Goal: Task Accomplishment & Management: Complete application form

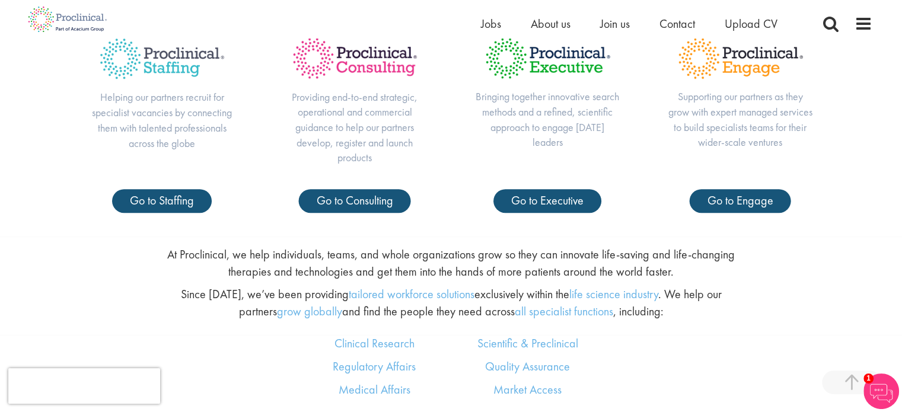
scroll to position [505, 0]
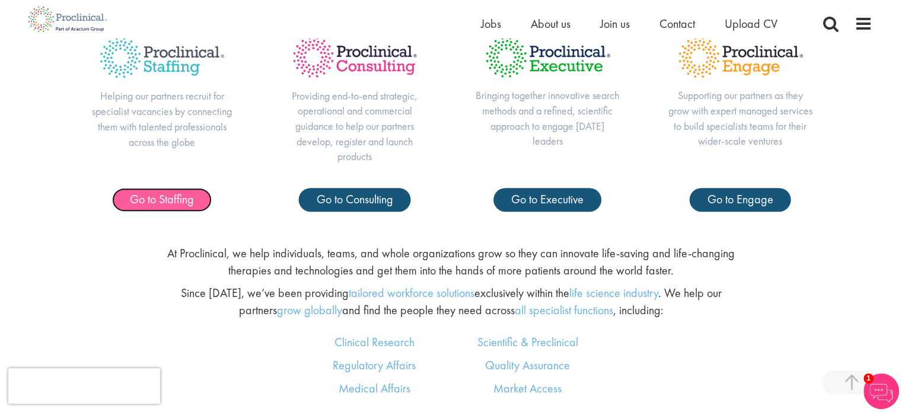
click at [141, 209] on link "Go to Staffing" at bounding box center [162, 200] width 100 height 24
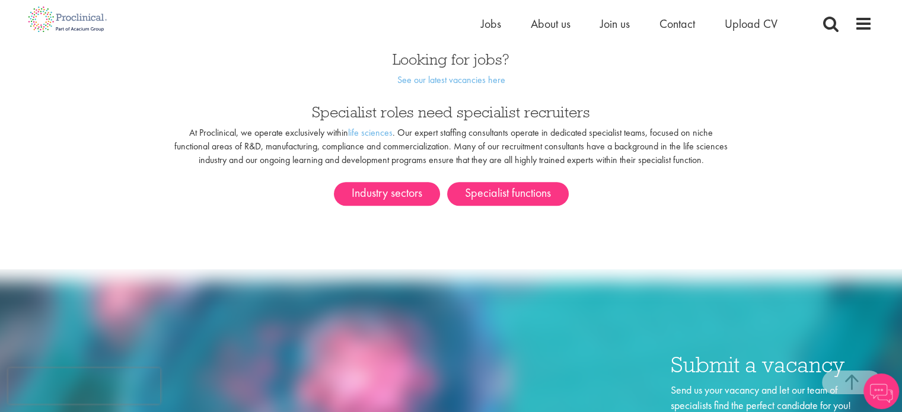
scroll to position [645, 0]
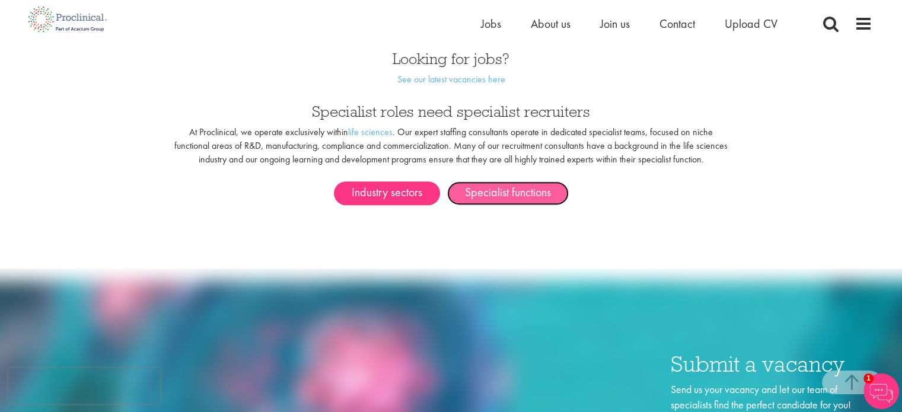
click at [484, 187] on link "Specialist functions" at bounding box center [508, 194] width 122 height 24
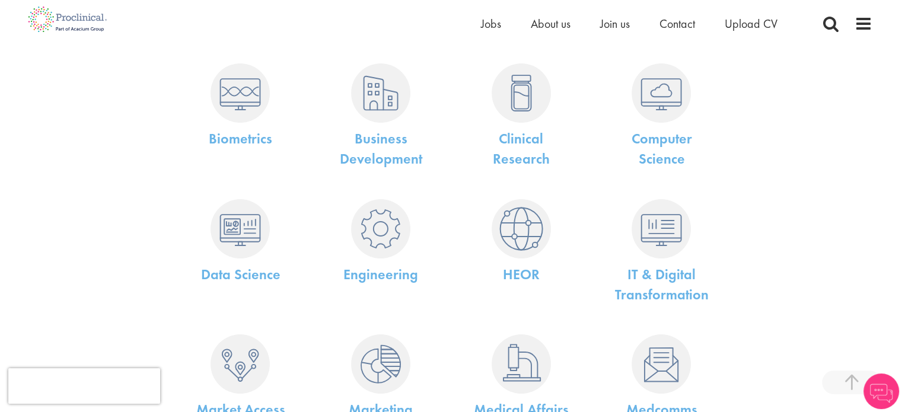
scroll to position [202, 0]
click at [514, 132] on link "Clinical Research" at bounding box center [521, 148] width 57 height 39
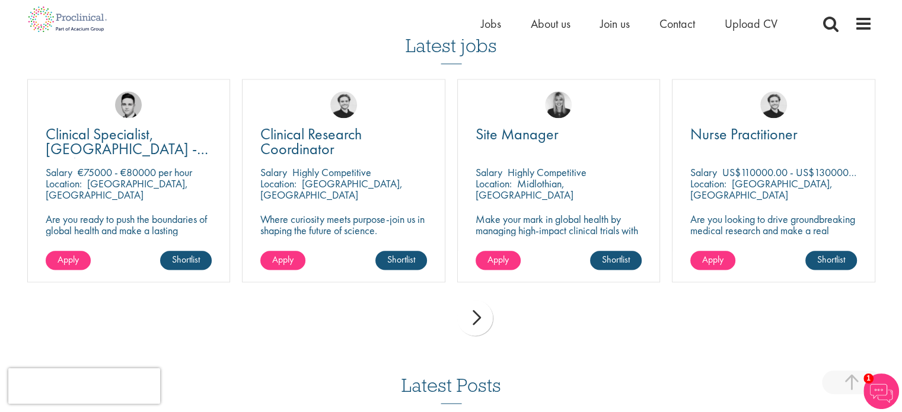
scroll to position [1443, 0]
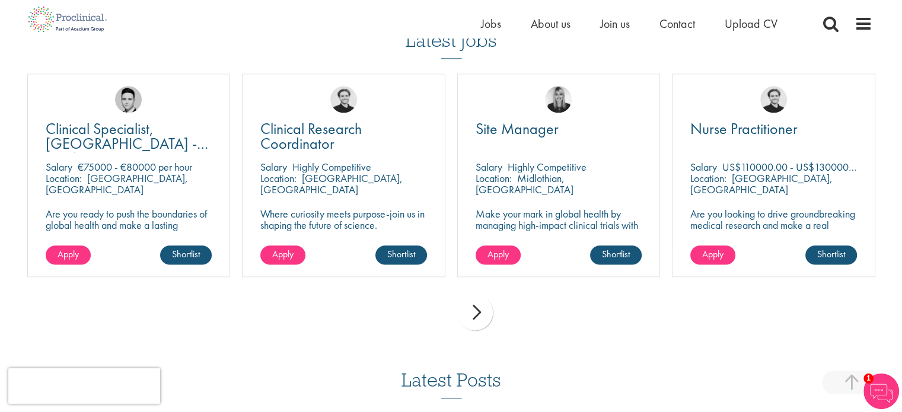
click at [476, 316] on div "next" at bounding box center [475, 313] width 36 height 36
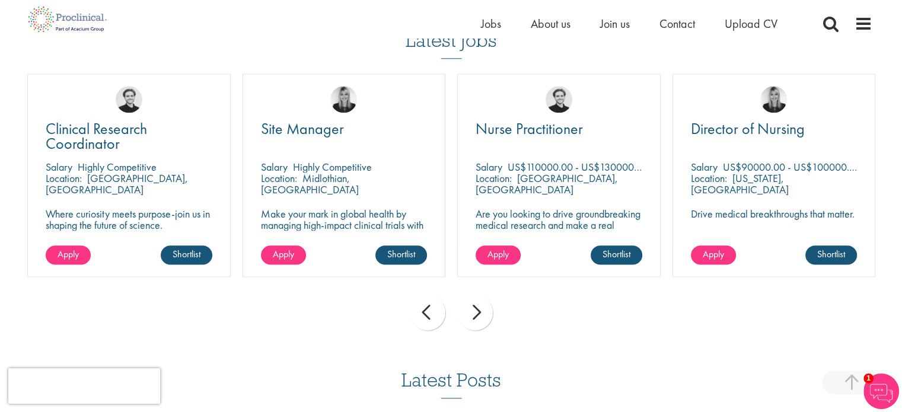
click at [476, 316] on div "next" at bounding box center [475, 313] width 36 height 36
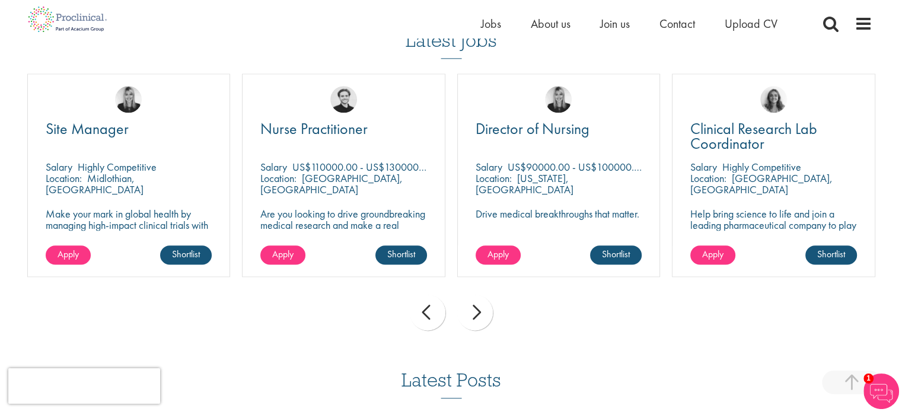
click at [476, 316] on div "next" at bounding box center [475, 313] width 36 height 36
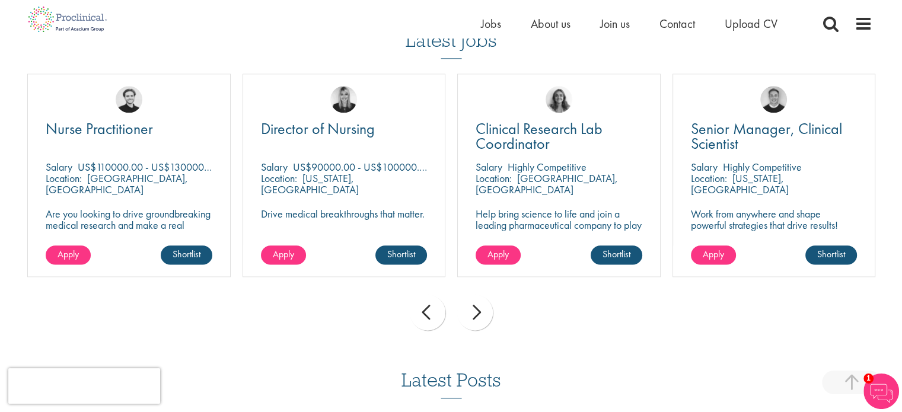
click at [476, 316] on div "next" at bounding box center [475, 313] width 36 height 36
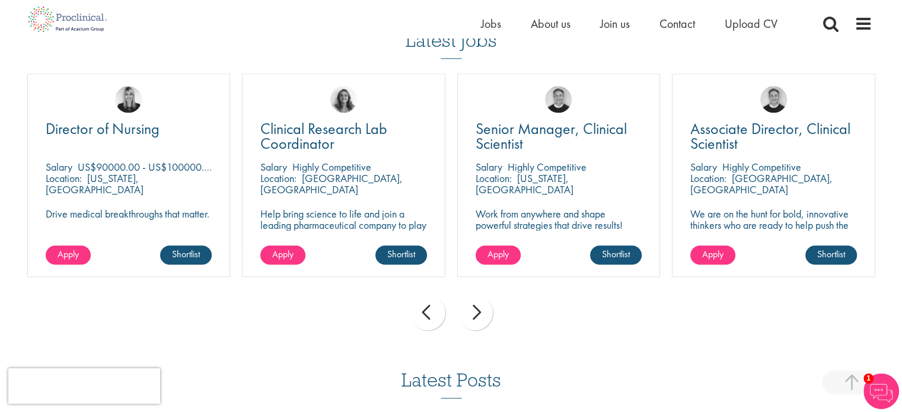
click at [476, 316] on div "next" at bounding box center [475, 313] width 36 height 36
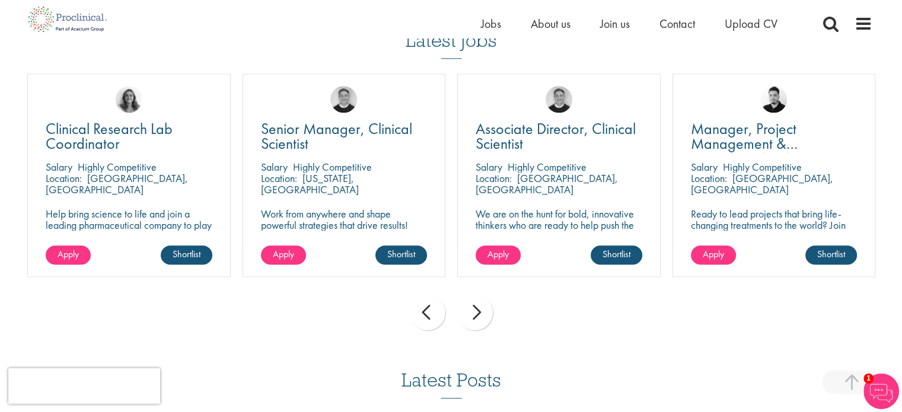
click at [476, 316] on div "next" at bounding box center [475, 313] width 36 height 36
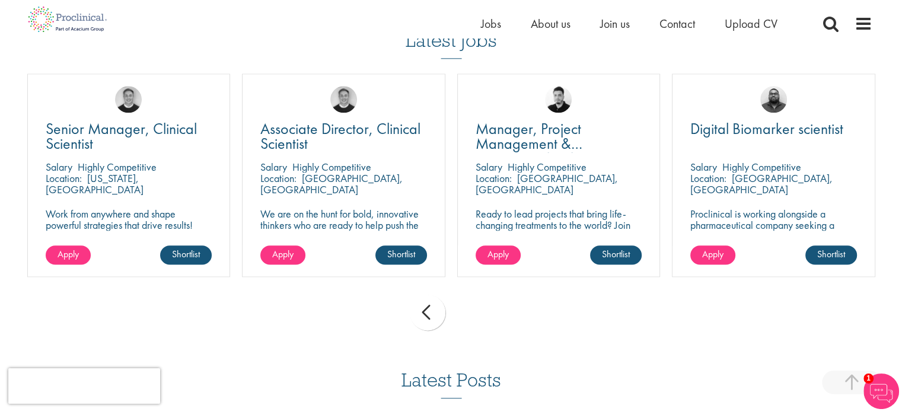
click at [476, 316] on div "prev next" at bounding box center [451, 315] width 860 height 52
click at [426, 317] on div "prev" at bounding box center [428, 313] width 36 height 36
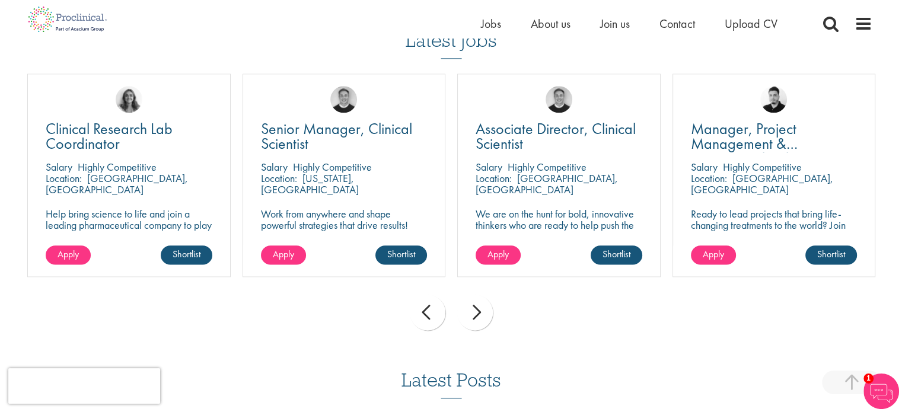
click at [426, 317] on div "prev" at bounding box center [428, 313] width 36 height 36
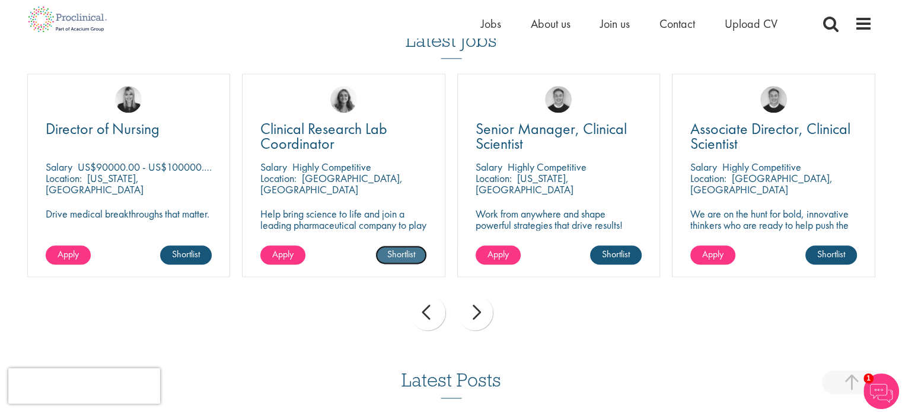
click at [408, 262] on link "Shortlist" at bounding box center [401, 255] width 52 height 19
click at [281, 252] on span "Apply" at bounding box center [282, 254] width 21 height 12
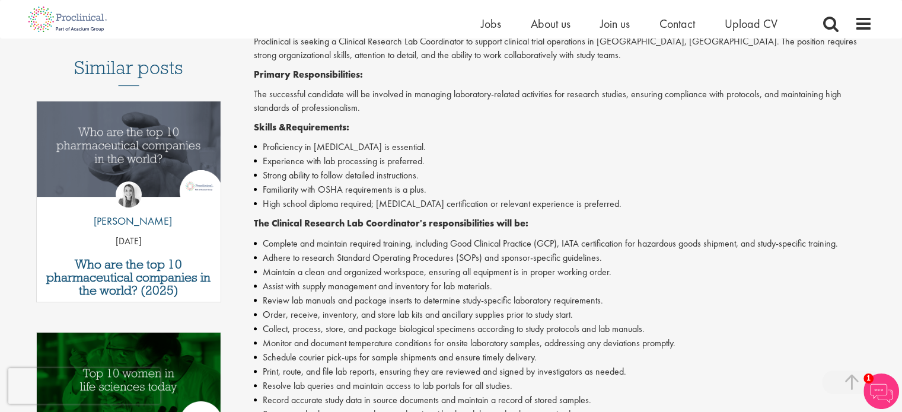
scroll to position [330, 0]
click at [265, 187] on li "Familiarity with OSHA requirements is a plus." at bounding box center [563, 190] width 619 height 14
copy li "Familiarity with OSHA requirements is a plus."
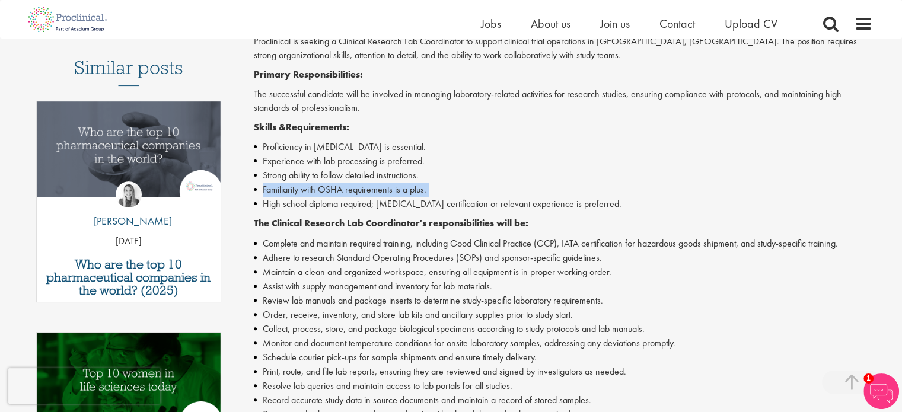
copy li "Familiarity with OSHA requirements is a plus."
click at [370, 158] on li "Experience with lab processing is preferred." at bounding box center [563, 161] width 619 height 14
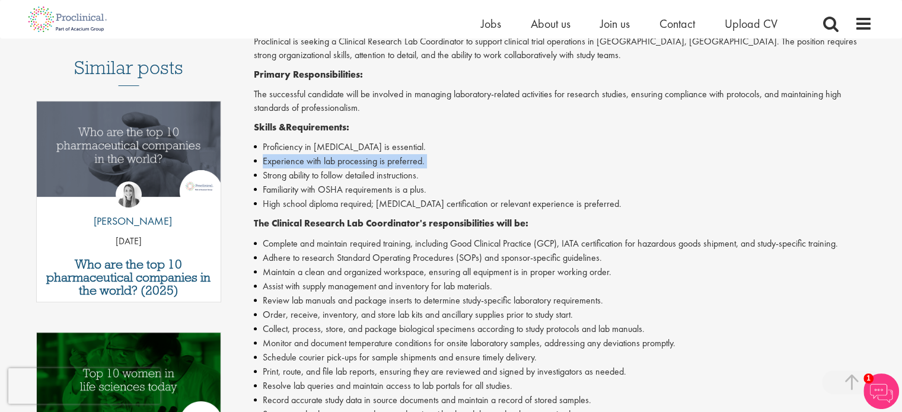
click at [370, 158] on li "Experience with lab processing is preferred." at bounding box center [563, 161] width 619 height 14
click at [361, 148] on li "Proficiency in phlebotomy is essential." at bounding box center [563, 147] width 619 height 14
copy li "Proficiency in phlebotomy is essential."
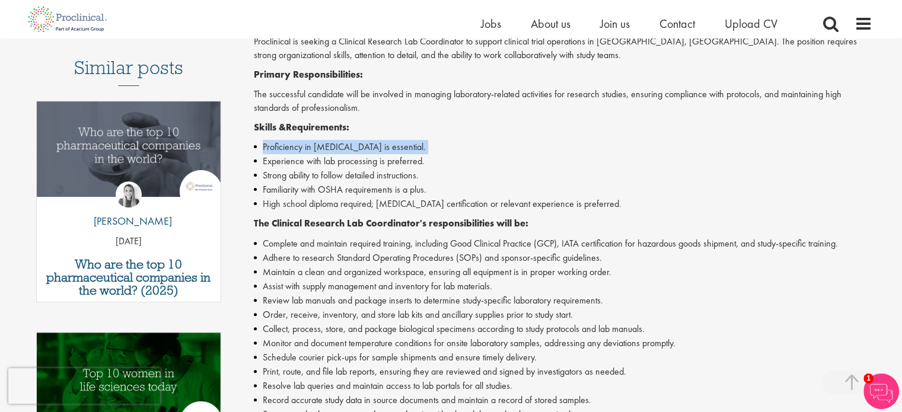
click at [456, 149] on li "Proficiency in phlebotomy is essential." at bounding box center [563, 147] width 619 height 14
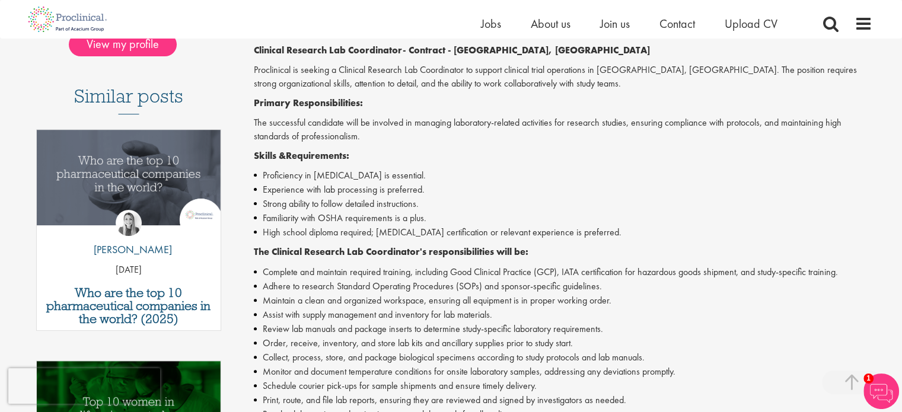
scroll to position [305, 0]
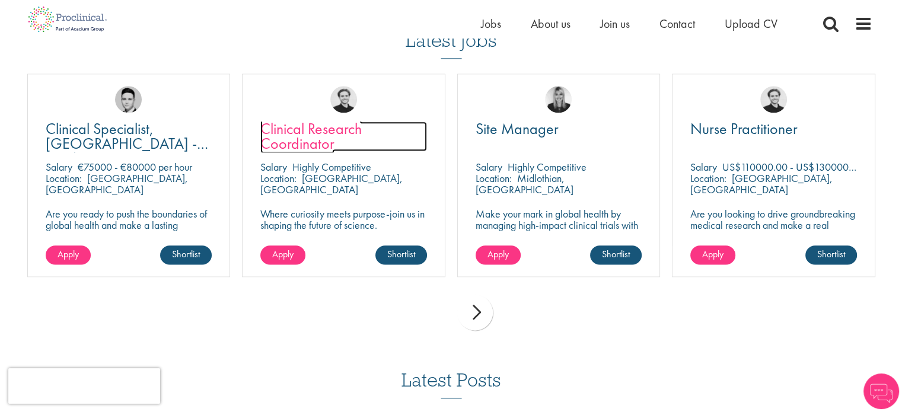
click at [304, 145] on span "Clinical Research Coordinator" at bounding box center [310, 136] width 101 height 35
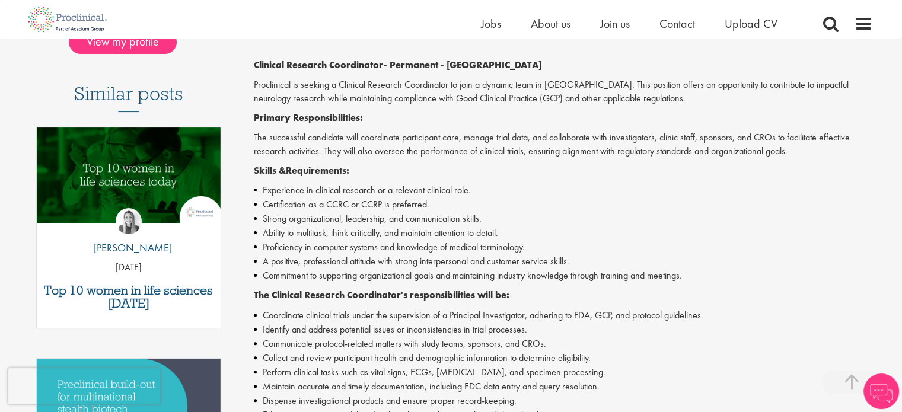
scroll to position [289, 0]
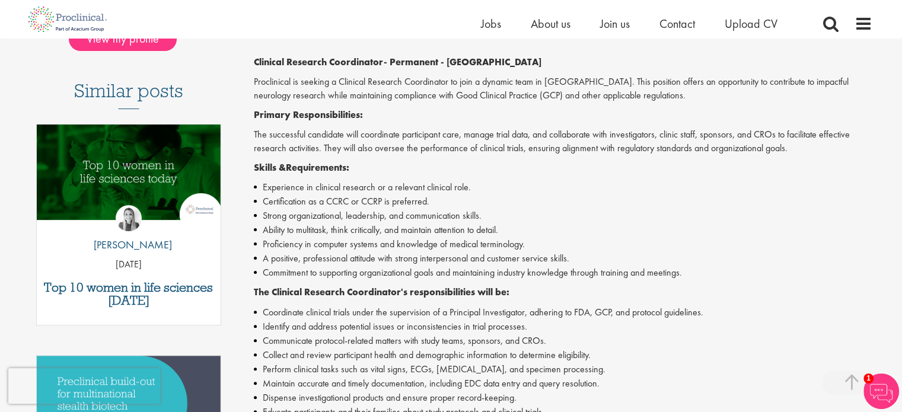
click at [326, 200] on li "Certification as a CCRC or CCRP is preferred." at bounding box center [563, 202] width 619 height 14
copy li "Certification as a CCRC or CCRP is preferred."
